Goal: Check status: Check status

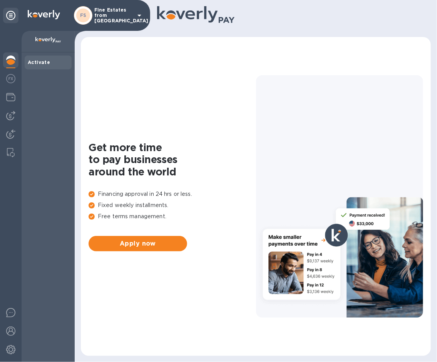
click at [98, 20] on p "Fine Estates from [GEOGRAPHIC_DATA]" at bounding box center [113, 15] width 39 height 16
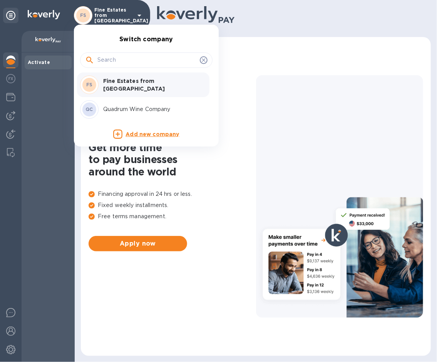
click at [119, 101] on div "QC Quadrum Wine Company" at bounding box center [140, 109] width 120 height 18
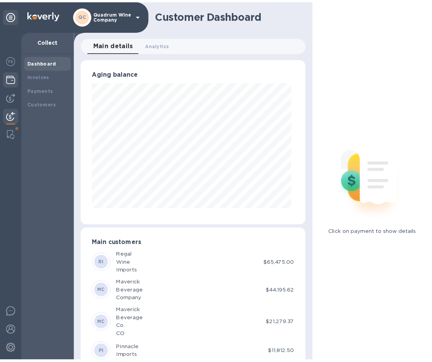
scroll to position [166, 225]
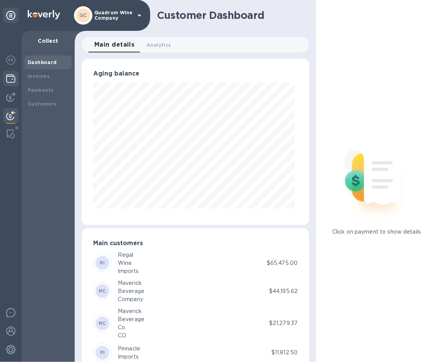
click at [10, 77] on img at bounding box center [10, 78] width 9 height 9
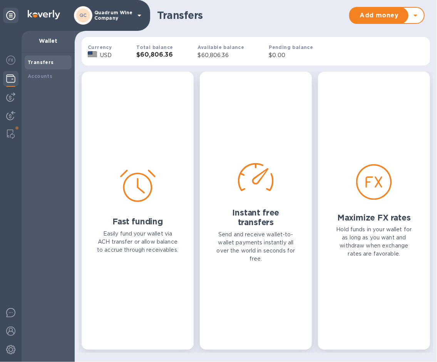
click at [155, 72] on div "Fast funding Easily fund your wallet via ACH transfer or allow balance to accru…" at bounding box center [138, 211] width 112 height 278
click at [167, 53] on h3 "$60,806.36" at bounding box center [154, 54] width 37 height 7
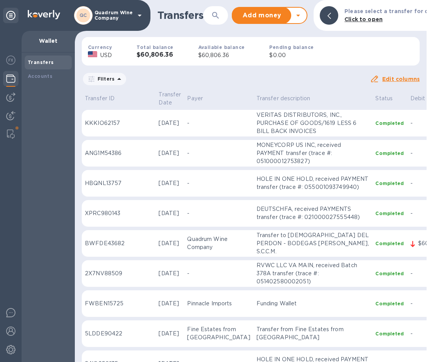
scroll to position [0, 70]
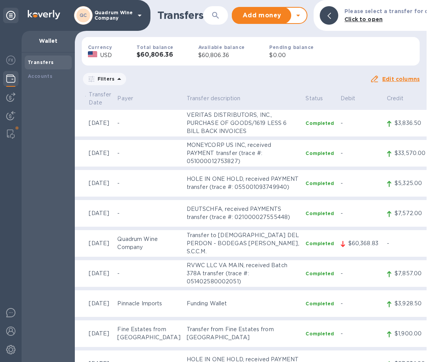
click at [187, 151] on p "MONEYCORP US INC, received PAYMENT transfer (trace #: 051000012753827)" at bounding box center [243, 153] width 113 height 24
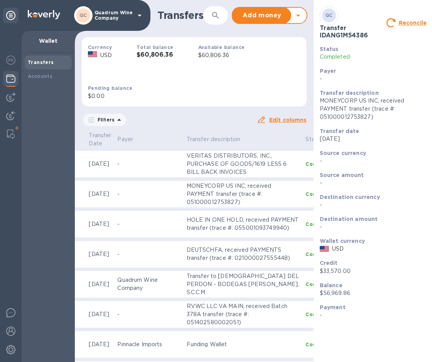
click at [419, 155] on p "Source currency" at bounding box center [373, 153] width 107 height 8
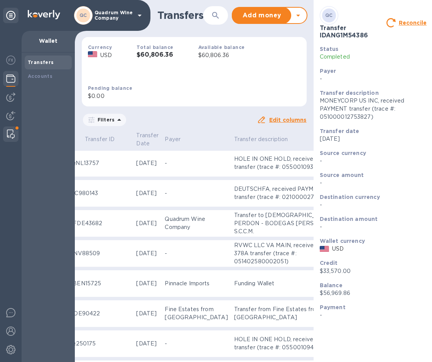
scroll to position [61, 90]
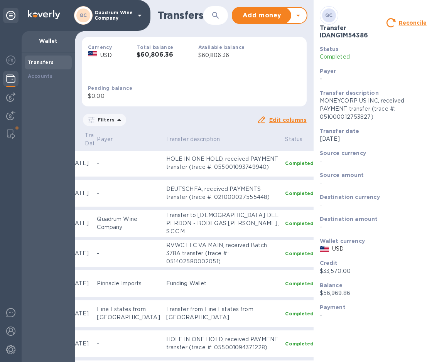
drag, startPoint x: 194, startPoint y: 182, endPoint x: 240, endPoint y: 199, distance: 49.2
click at [194, 185] on p "DEUTSCHFA, received PAYMENTS transfer (trace #: 021000027555448)" at bounding box center [222, 193] width 113 height 16
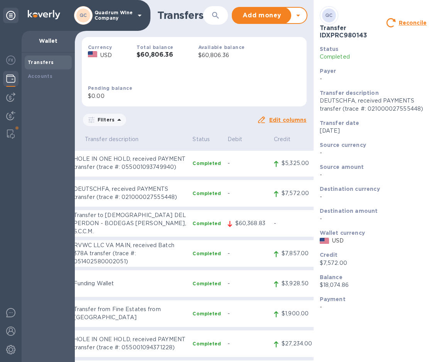
scroll to position [61, 183]
drag, startPoint x: 349, startPoint y: 262, endPoint x: 318, endPoint y: 261, distance: 30.5
click at [318, 261] on div "Credit $7,572.00" at bounding box center [372, 259] width 113 height 22
copy p "$7,572.00"
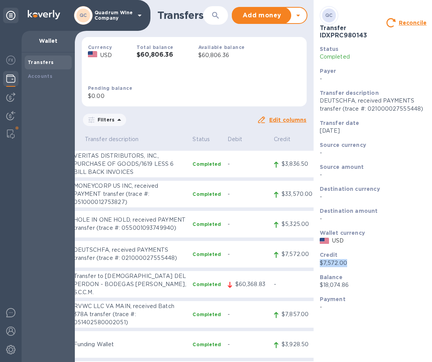
click at [387, 160] on div "Source currency -" at bounding box center [372, 149] width 113 height 22
click at [224, 190] on td "-" at bounding box center [247, 194] width 46 height 27
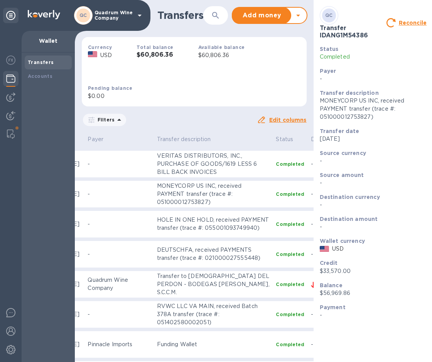
scroll to position [0, 93]
